Goal: Task Accomplishment & Management: Manage account settings

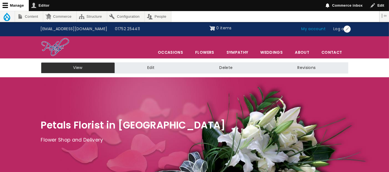
click at [318, 29] on link "My account" at bounding box center [314, 29] width 32 height 11
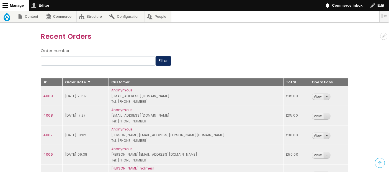
scroll to position [92, 0]
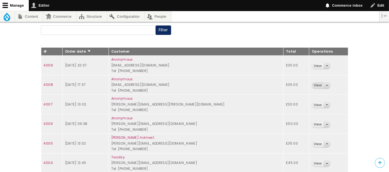
click at [312, 84] on link "View" at bounding box center [317, 85] width 11 height 6
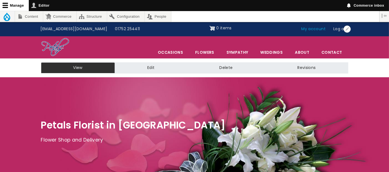
click at [309, 29] on link "My account" at bounding box center [314, 29] width 32 height 11
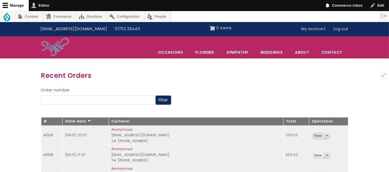
click at [315, 134] on link "View" at bounding box center [317, 136] width 11 height 6
